Goal: Task Accomplishment & Management: Complete application form

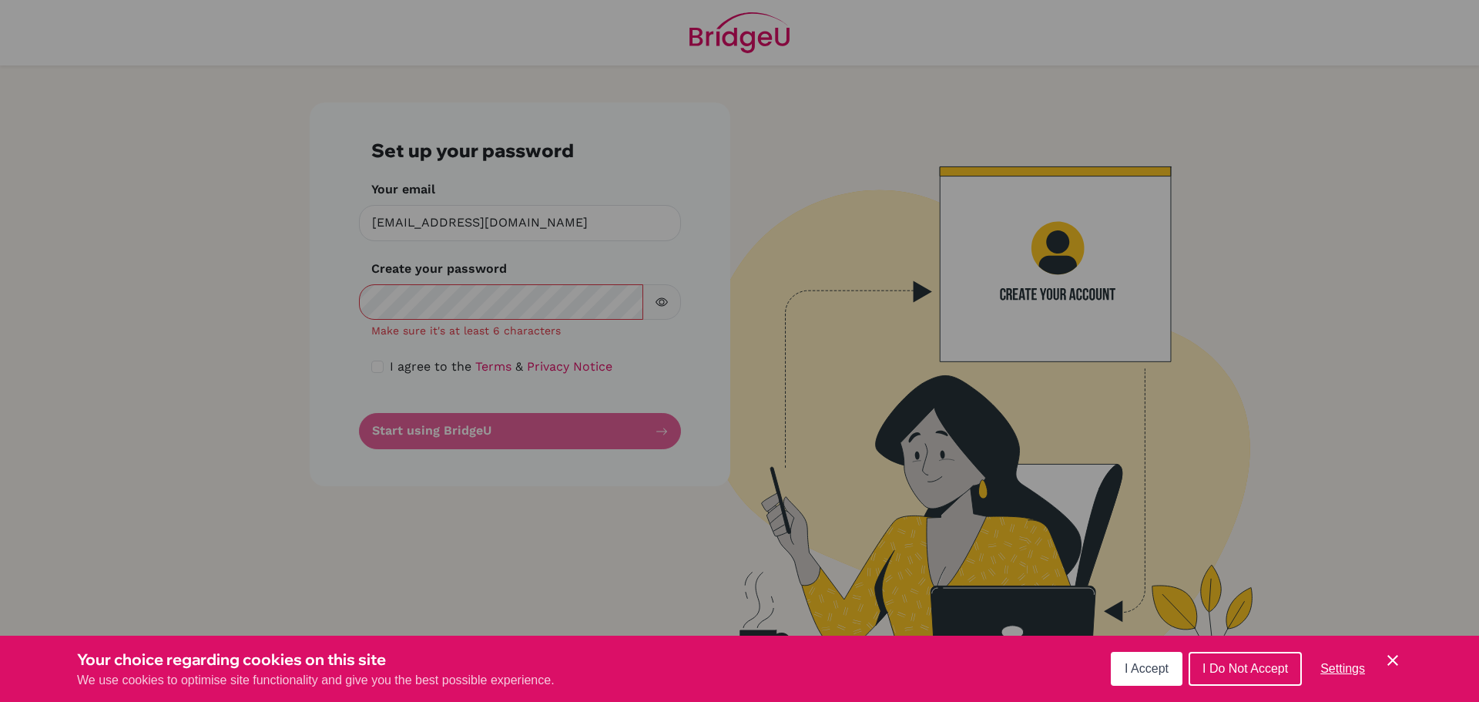
click at [1132, 666] on span "I Accept" at bounding box center [1147, 668] width 44 height 13
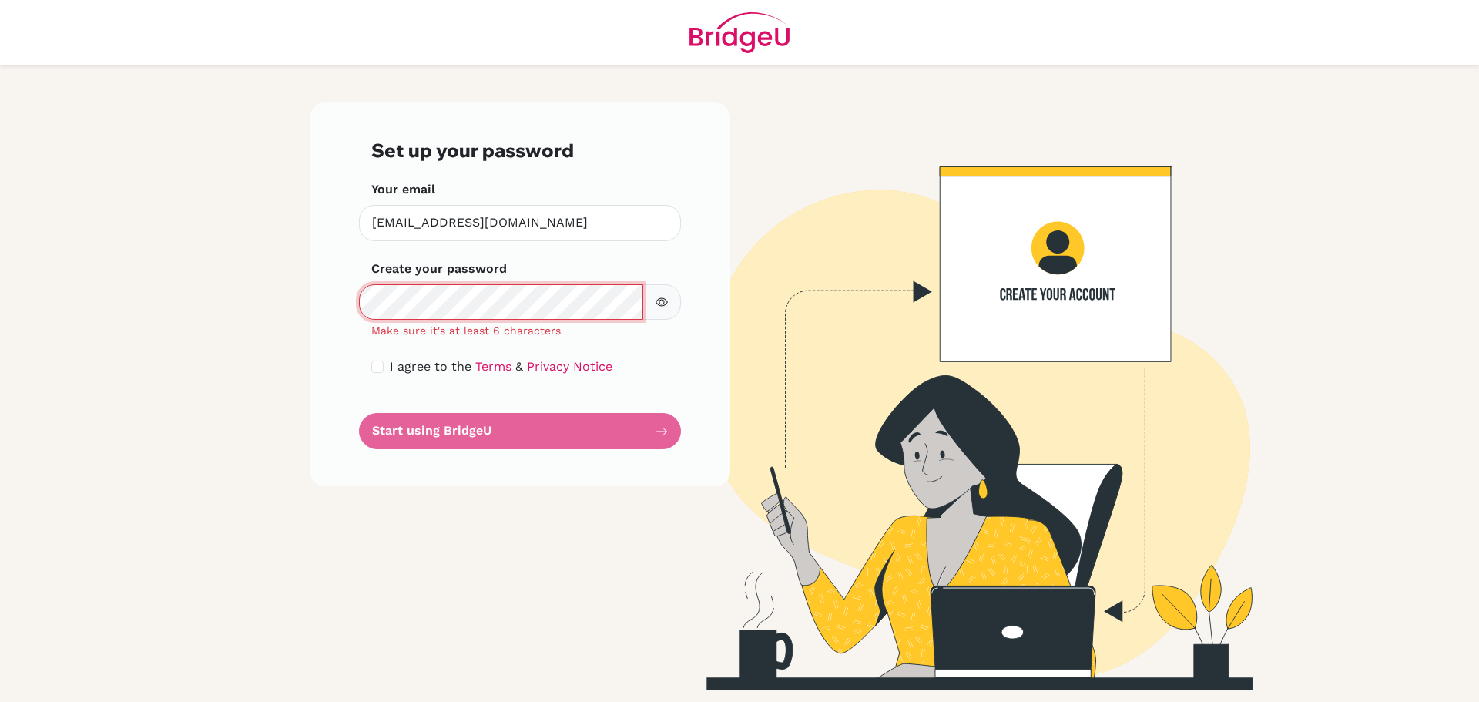
click at [247, 290] on main "Set up your password Your email phunter@cas.ac.ma Invalid email Create your pas…" at bounding box center [739, 351] width 1479 height 702
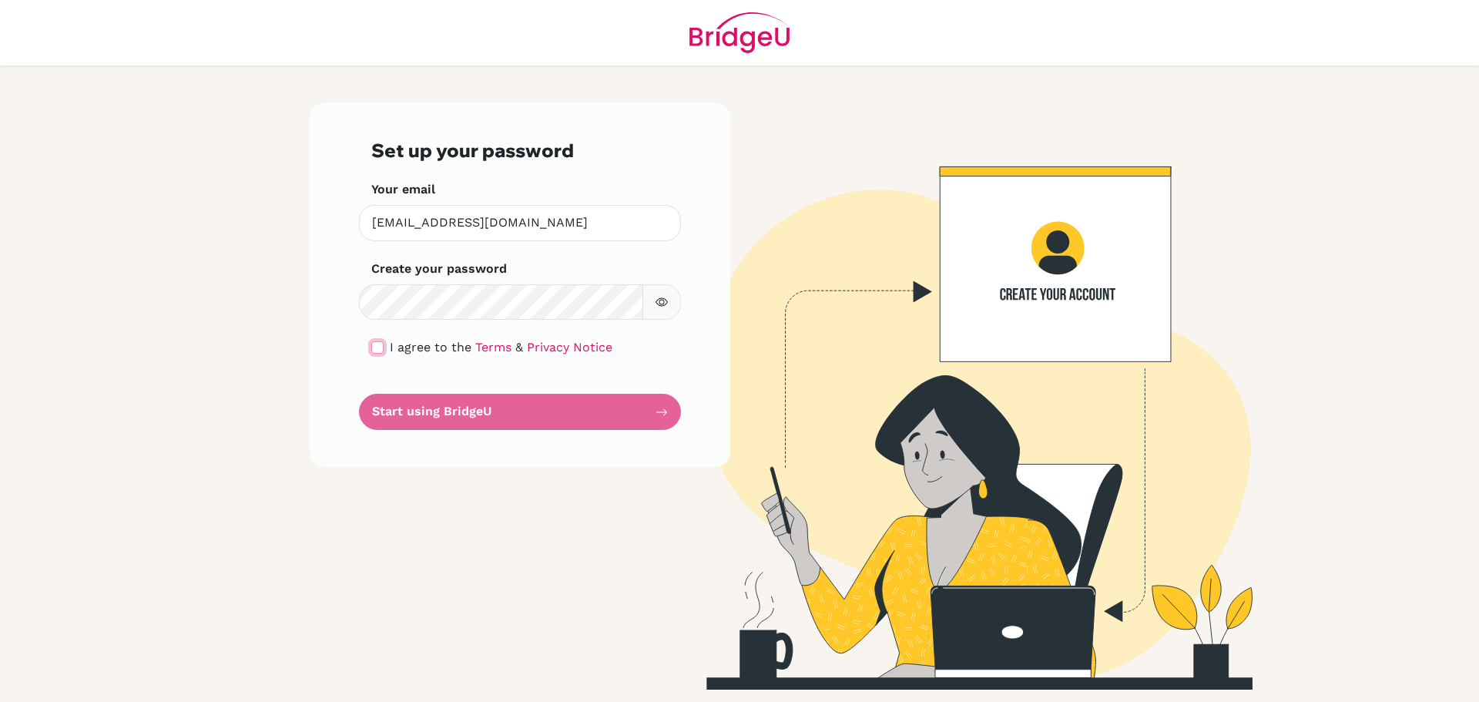
click at [376, 347] on input "checkbox" at bounding box center [377, 347] width 12 height 12
checkbox input "true"
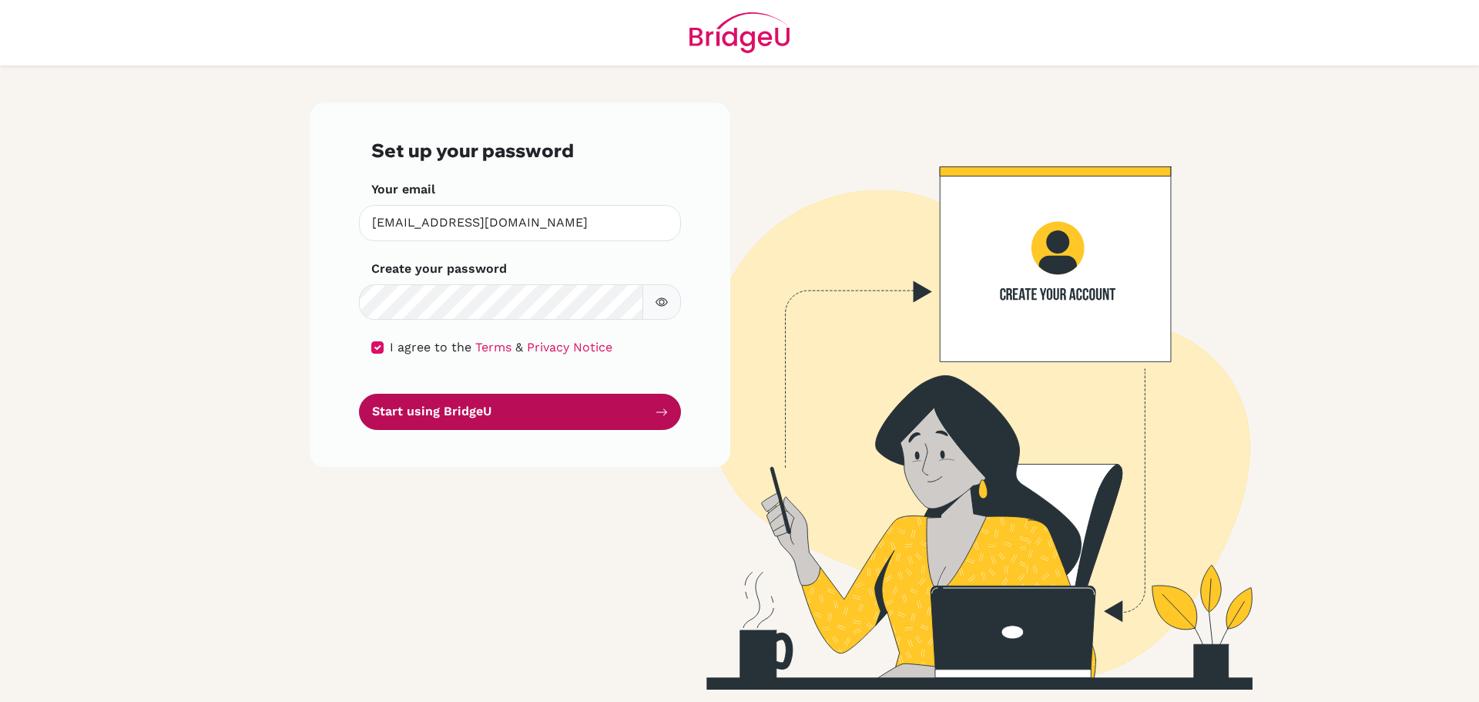
click at [413, 412] on button "Start using BridgeU" at bounding box center [520, 412] width 322 height 36
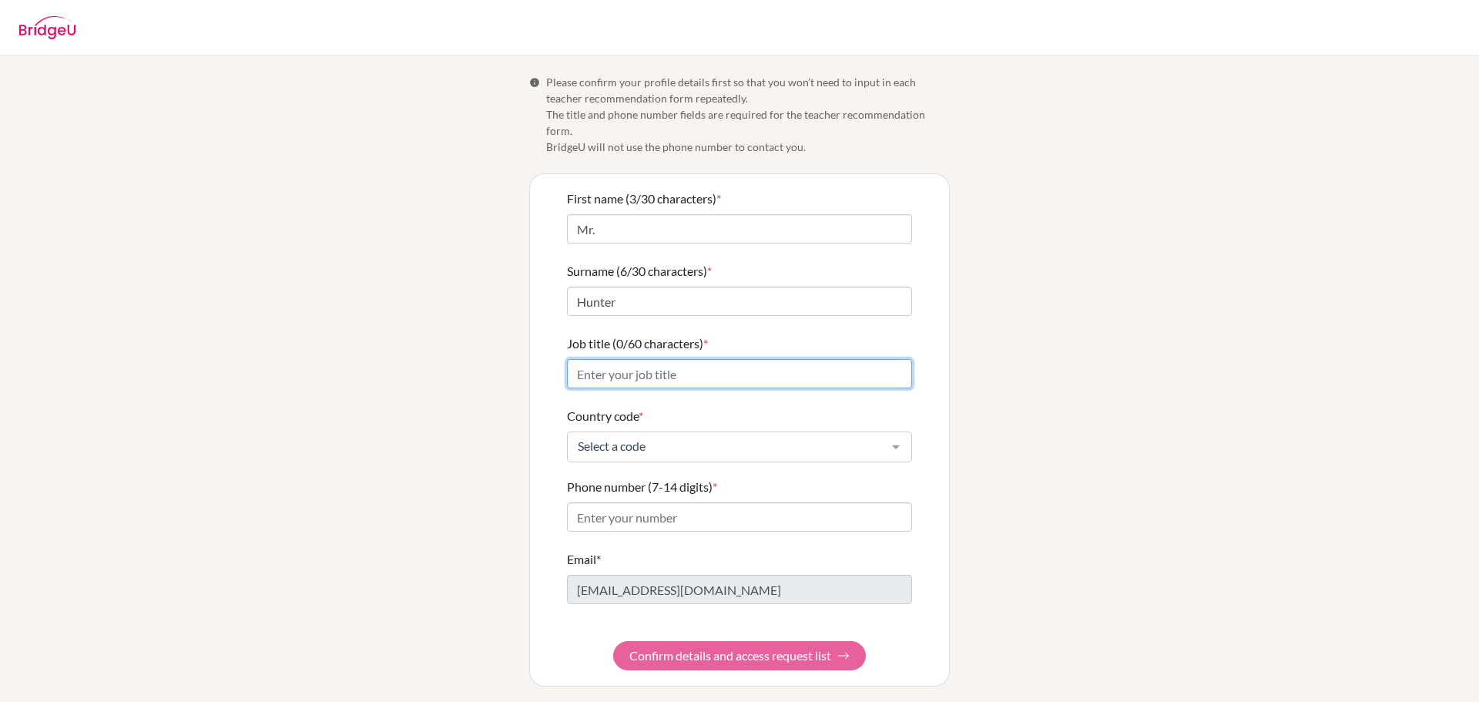
click at [719, 359] on input "Job title (0/60 characters) *" at bounding box center [739, 373] width 345 height 29
type input "Teacher"
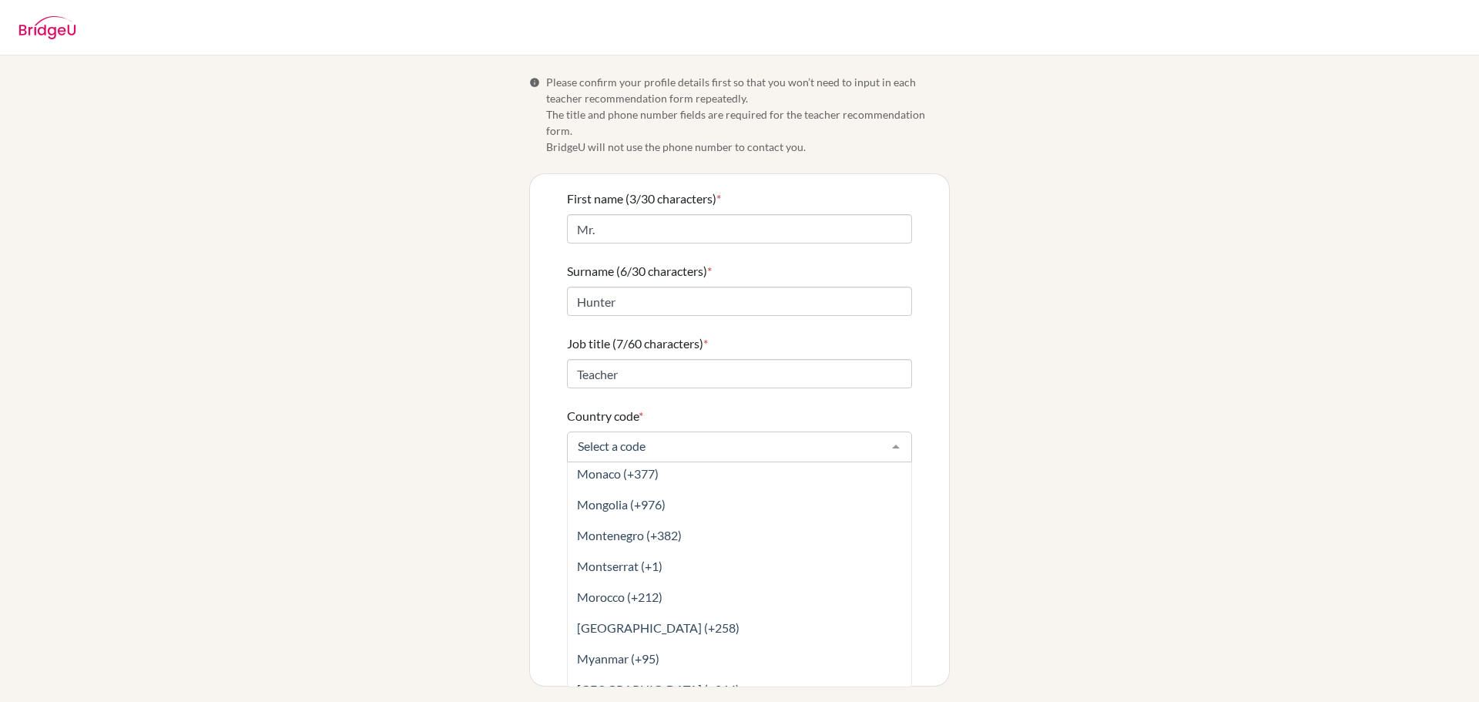
scroll to position [4390, 0]
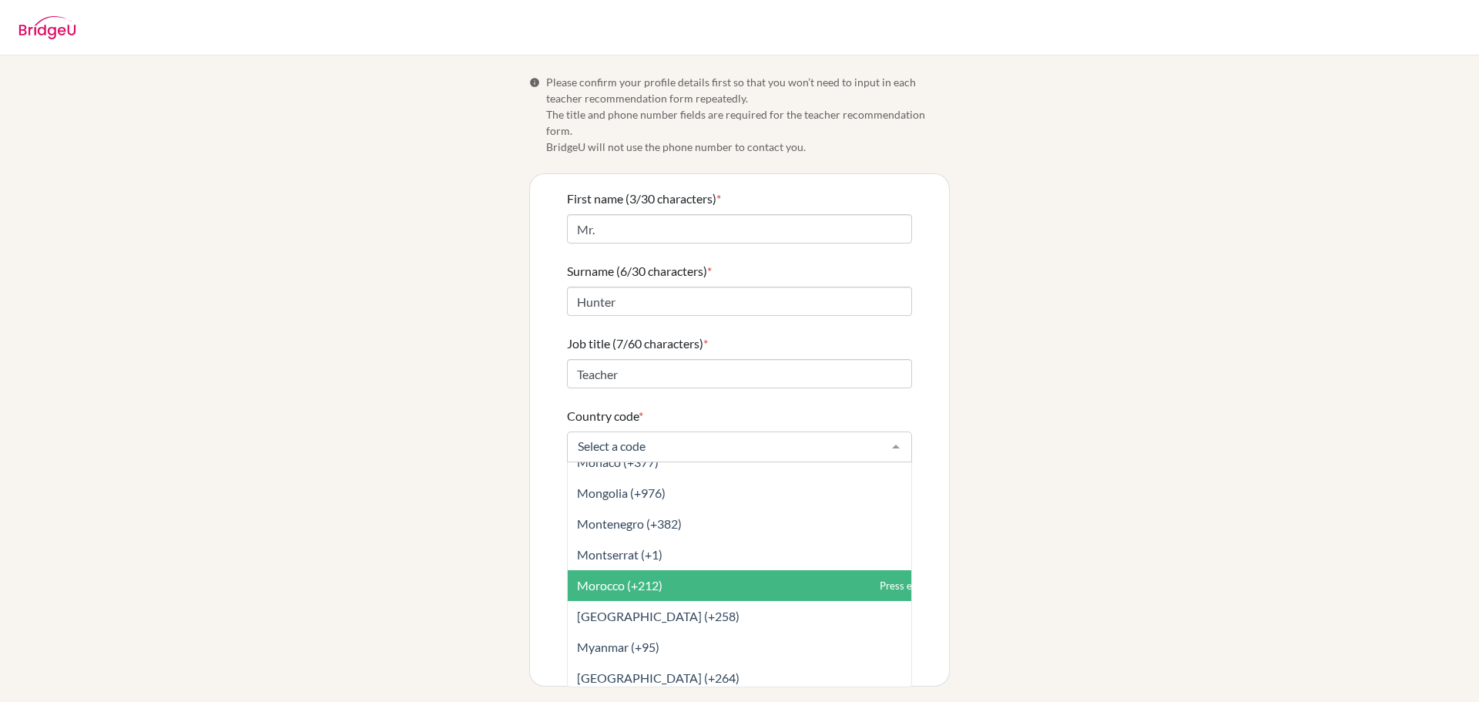
click at [682, 570] on span "Morocco (+212)" at bounding box center [774, 585] width 412 height 31
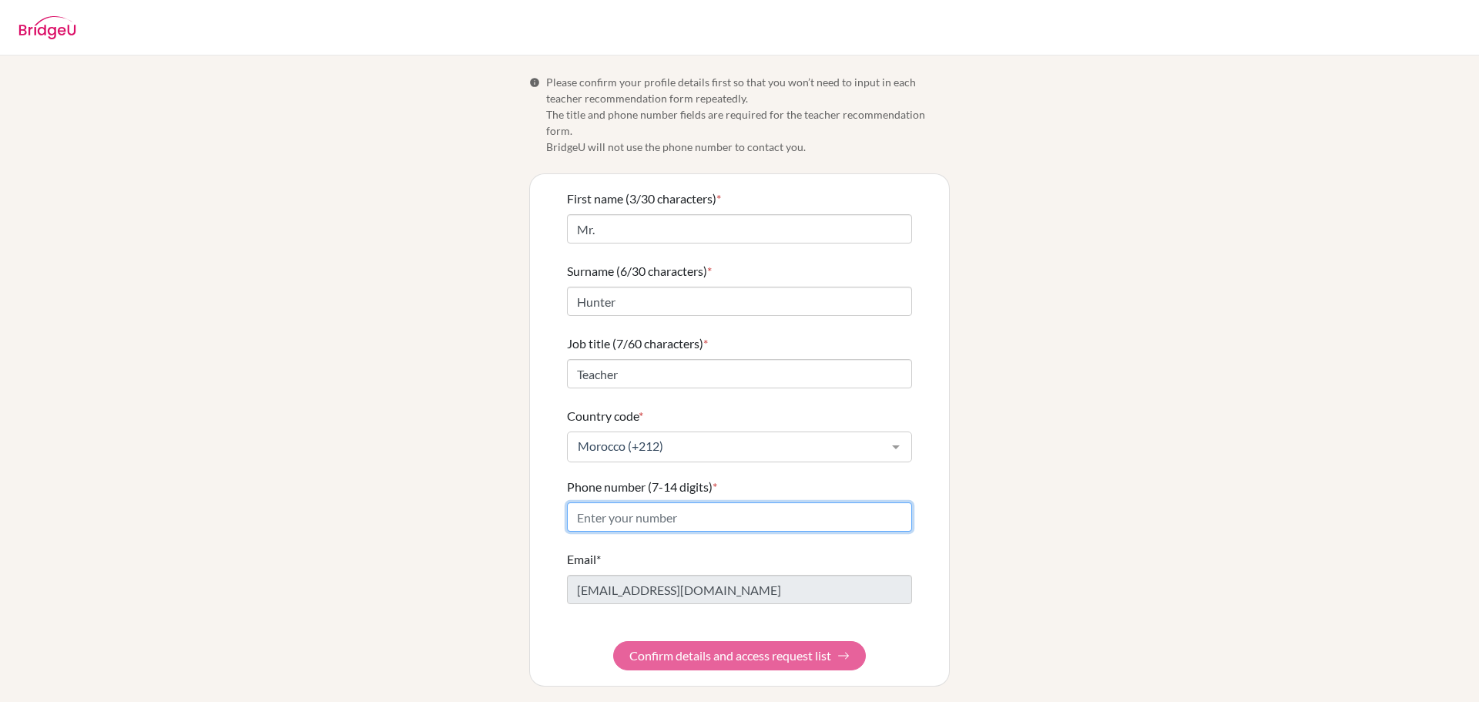
drag, startPoint x: 687, startPoint y: 499, endPoint x: 690, endPoint y: 490, distance: 9.7
click at [688, 502] on input "Phone number (7-14 digits) *" at bounding box center [739, 516] width 345 height 29
click at [731, 503] on input "Phone number (7-14 digits) *" at bounding box center [739, 516] width 345 height 29
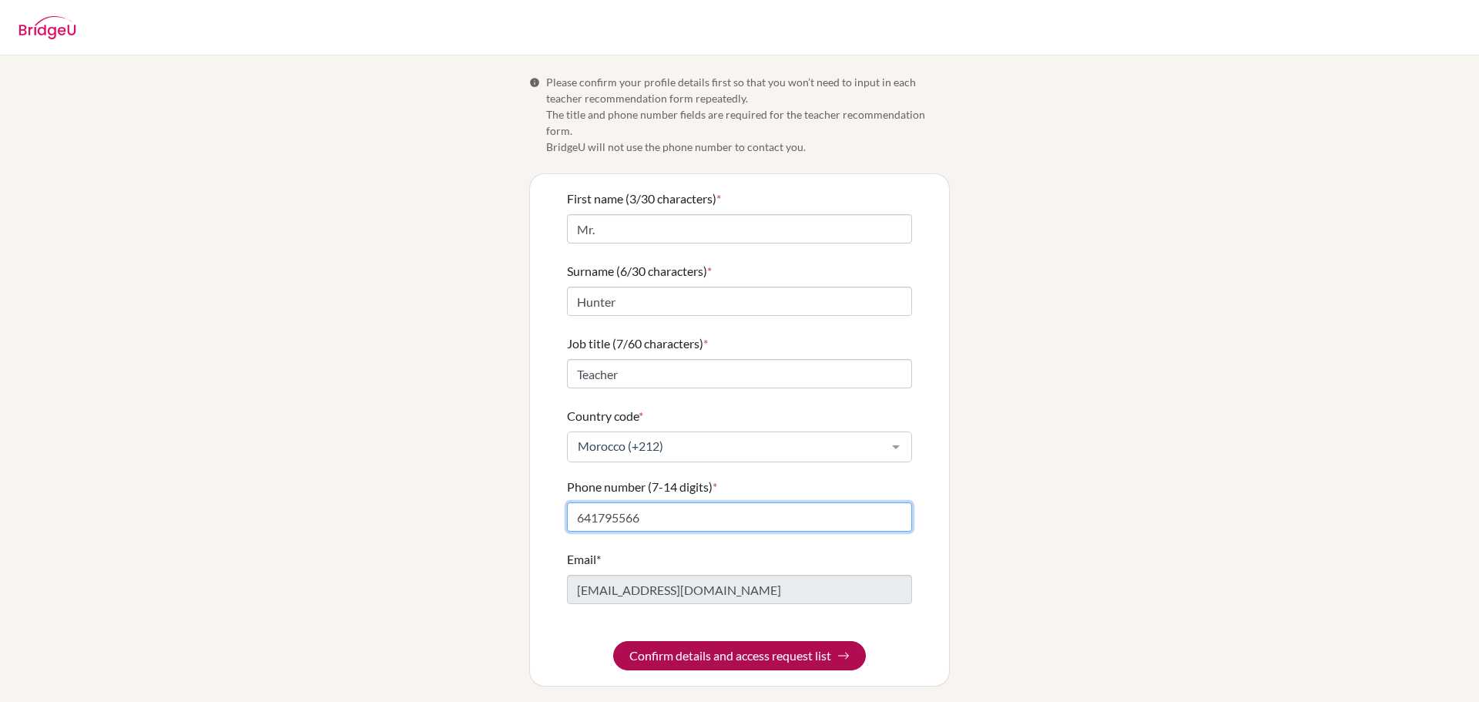
type input "641795566"
click at [698, 641] on button "Confirm details and access request list" at bounding box center [739, 655] width 253 height 29
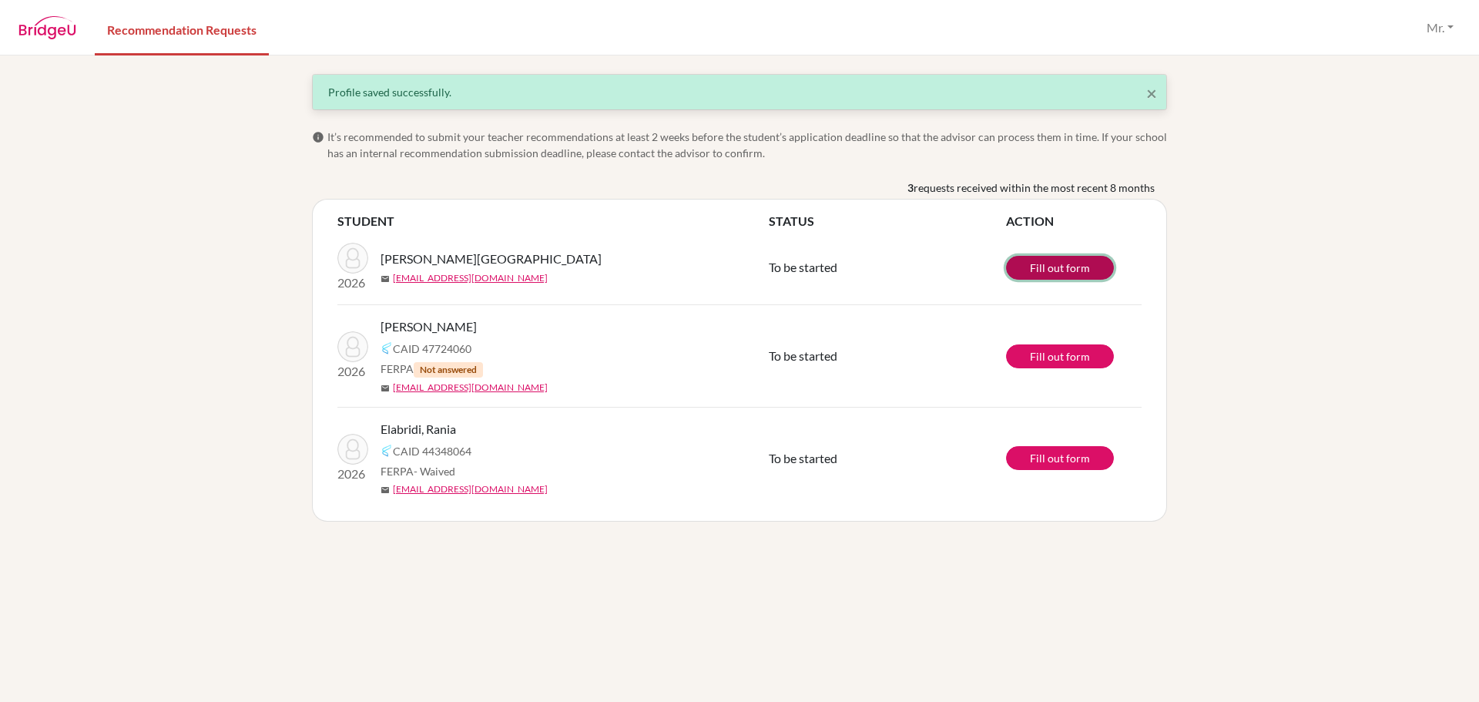
click at [1046, 266] on link "Fill out form" at bounding box center [1060, 268] width 108 height 24
